Goal: Information Seeking & Learning: Learn about a topic

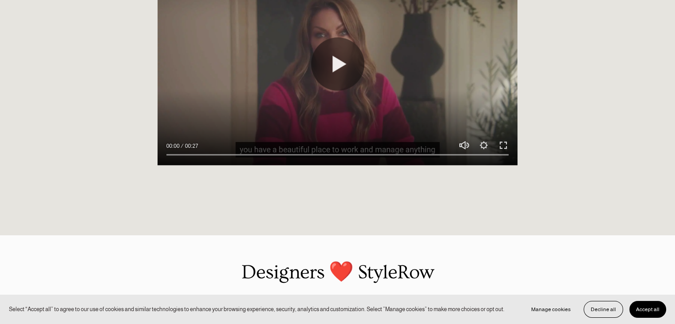
scroll to position [852, 0]
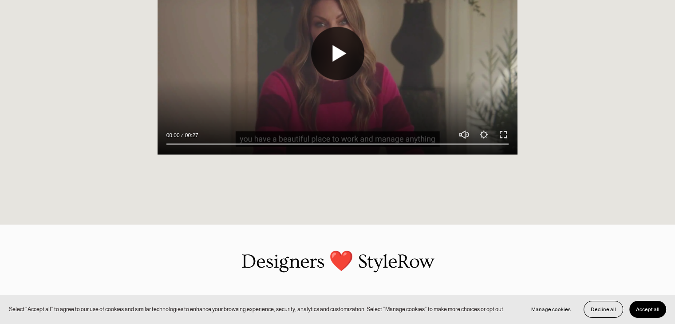
click at [347, 55] on button "Play" at bounding box center [337, 53] width 53 height 53
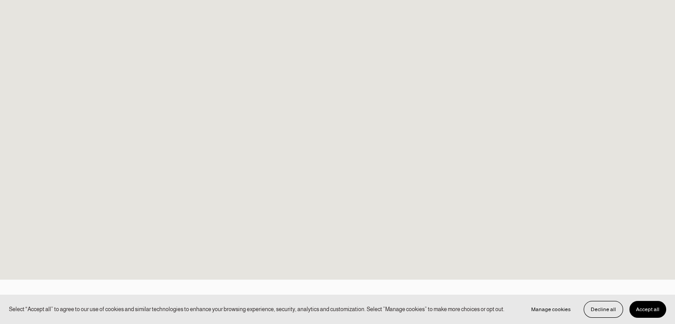
scroll to position [781, 0]
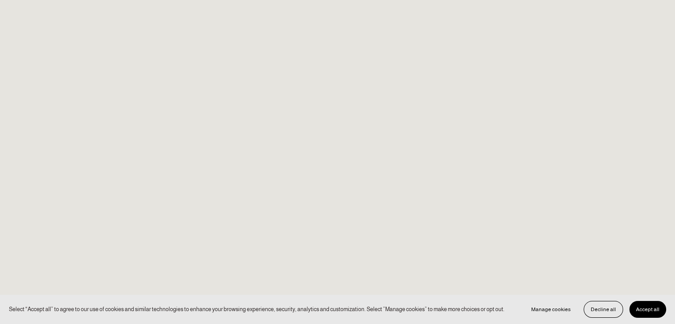
click at [362, 243] on div "Play 00:10 00:27 Unmute Mute Settings Speed Normal Speed Go back to previous me…" at bounding box center [338, 148] width 361 height 250
type input "100"
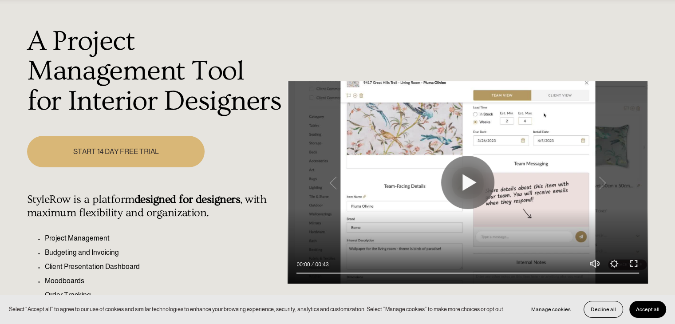
scroll to position [0, 0]
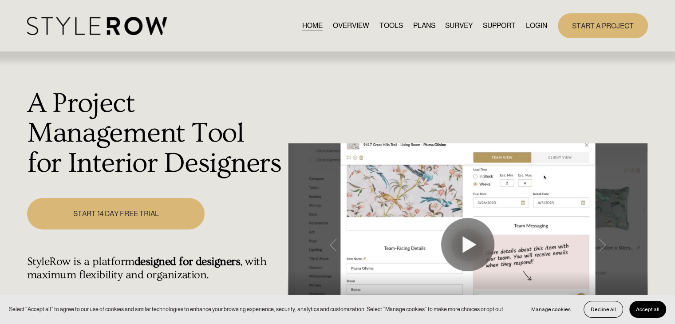
click at [419, 27] on link "PLANS" at bounding box center [424, 26] width 22 height 12
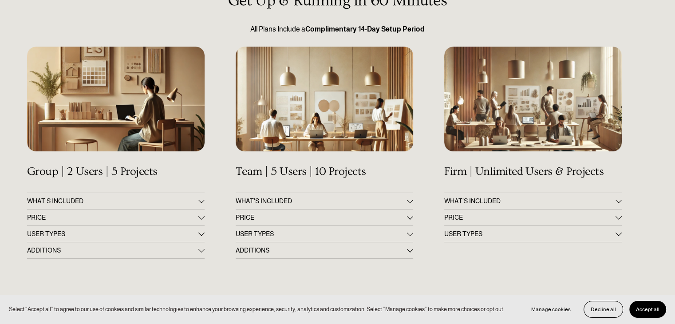
scroll to position [107, 0]
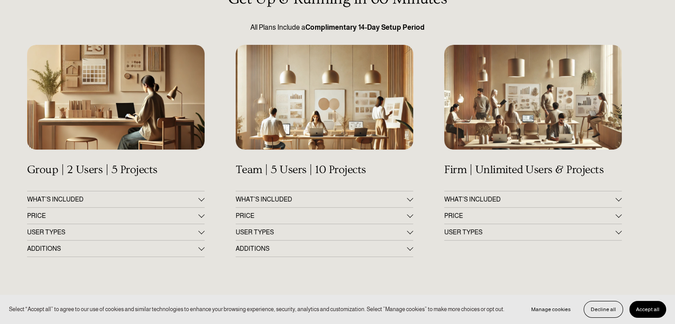
click at [202, 198] on div at bounding box center [201, 198] width 6 height 6
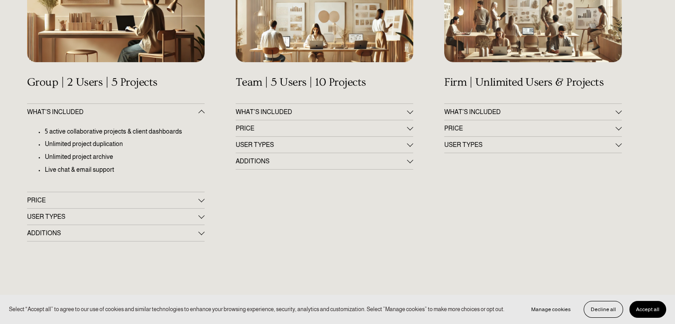
scroll to position [195, 0]
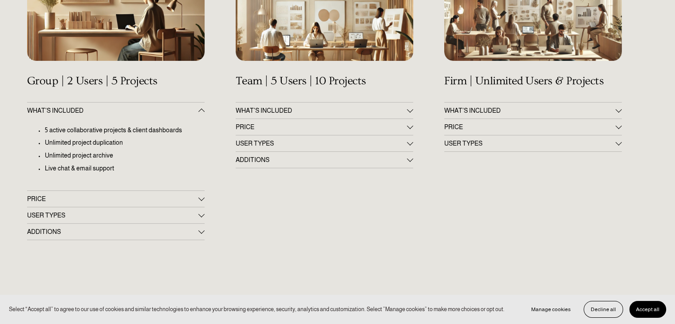
click at [202, 197] on div at bounding box center [201, 197] width 6 height 6
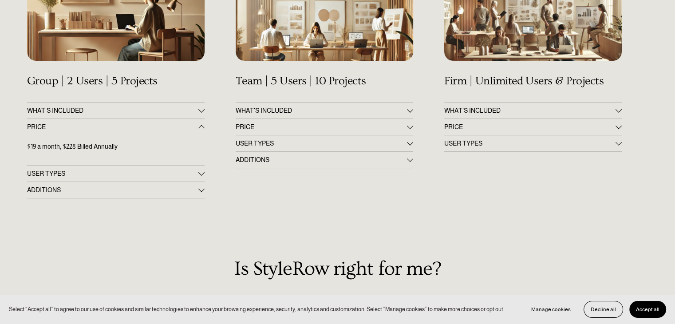
scroll to position [213, 0]
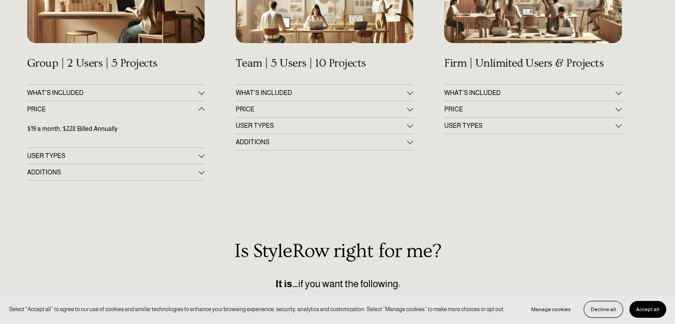
click at [198, 158] on span "USER TYPES" at bounding box center [112, 155] width 171 height 7
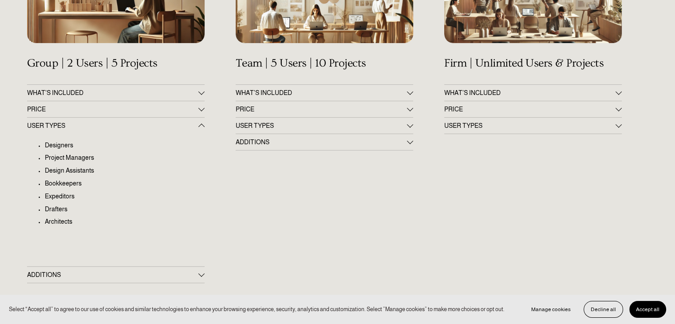
click at [199, 271] on button "ADDITIONS" at bounding box center [116, 275] width 178 height 16
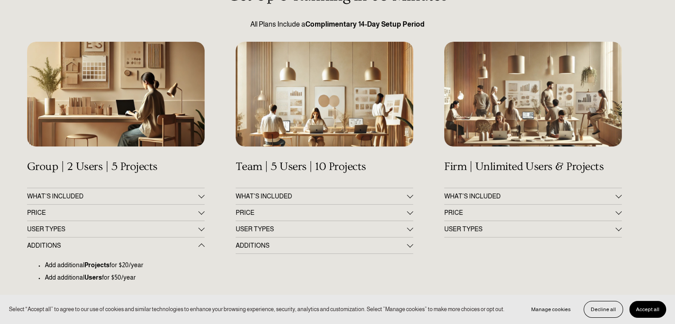
scroll to position [0, 0]
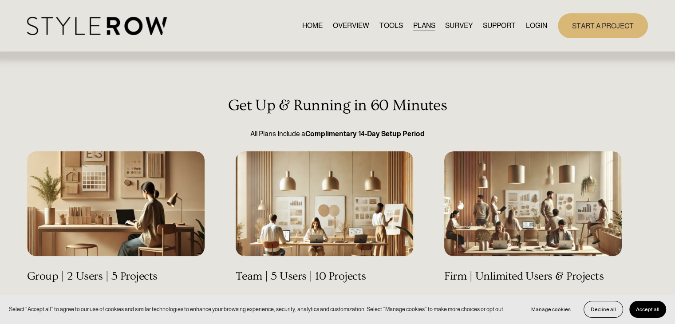
click at [344, 27] on link "OVERVIEW" at bounding box center [351, 26] width 36 height 12
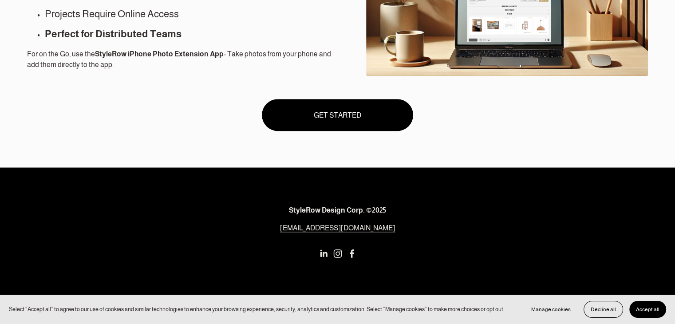
scroll to position [852, 0]
